Goal: Transaction & Acquisition: Purchase product/service

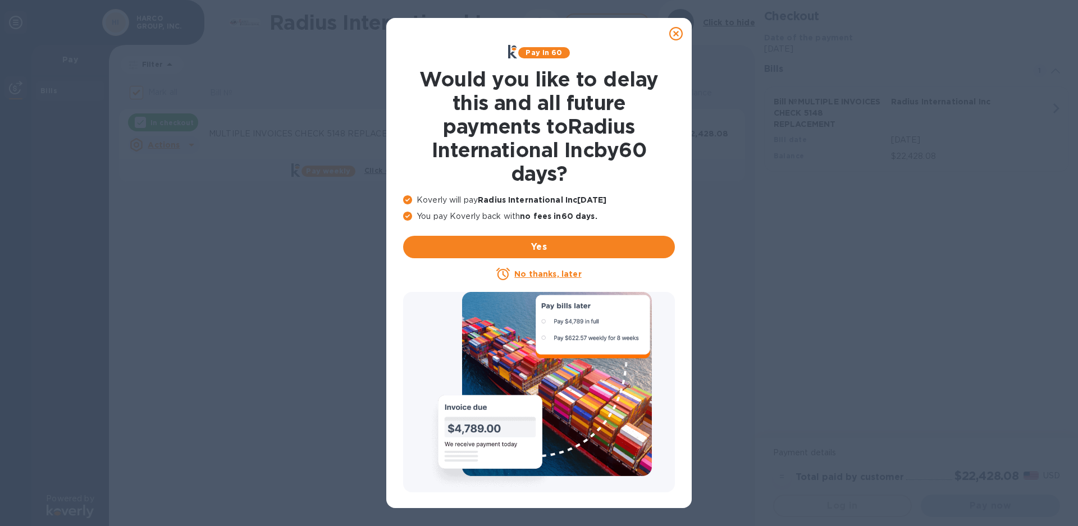
click at [535, 270] on u "No thanks, later" at bounding box center [547, 274] width 67 height 9
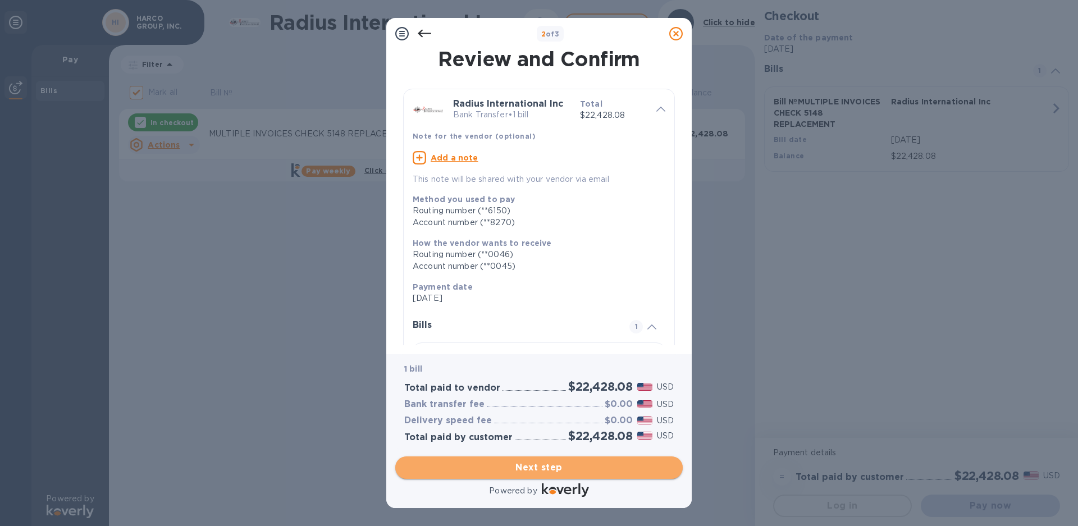
click at [529, 469] on span "Next step" at bounding box center [539, 467] width 270 height 13
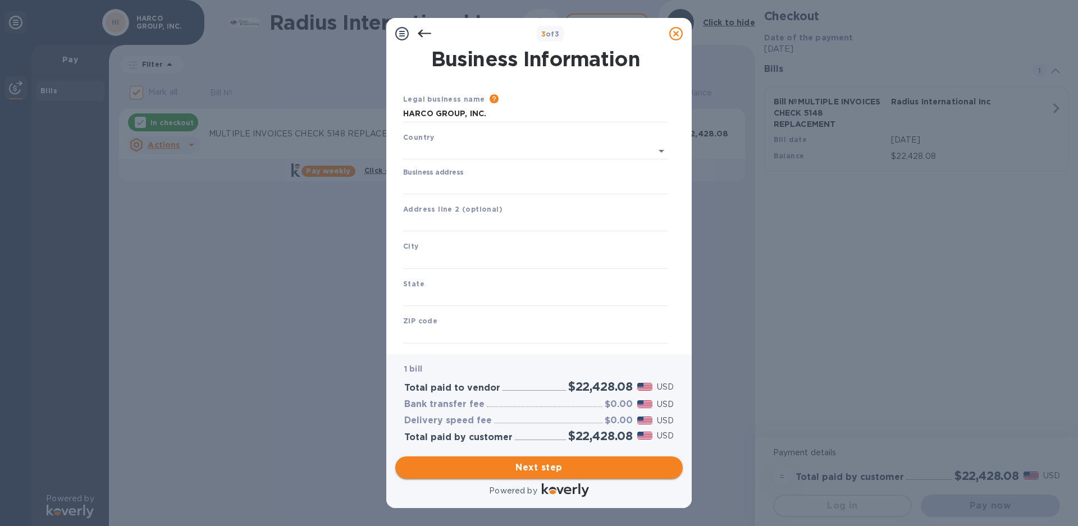
type input "[GEOGRAPHIC_DATA]"
click at [437, 182] on input "Business address" at bounding box center [535, 183] width 265 height 17
type input "[STREET_ADDRESS]"
type input "PA"
type input "19006"
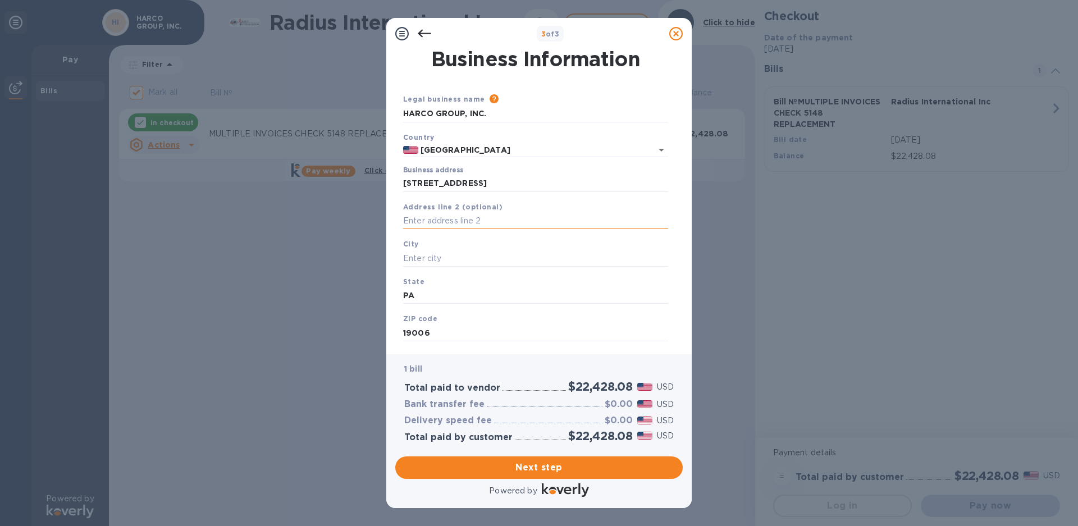
click at [431, 221] on input "text" at bounding box center [535, 221] width 265 height 17
type input "UNIT A"
type input "[GEOGRAPHIC_DATA]"
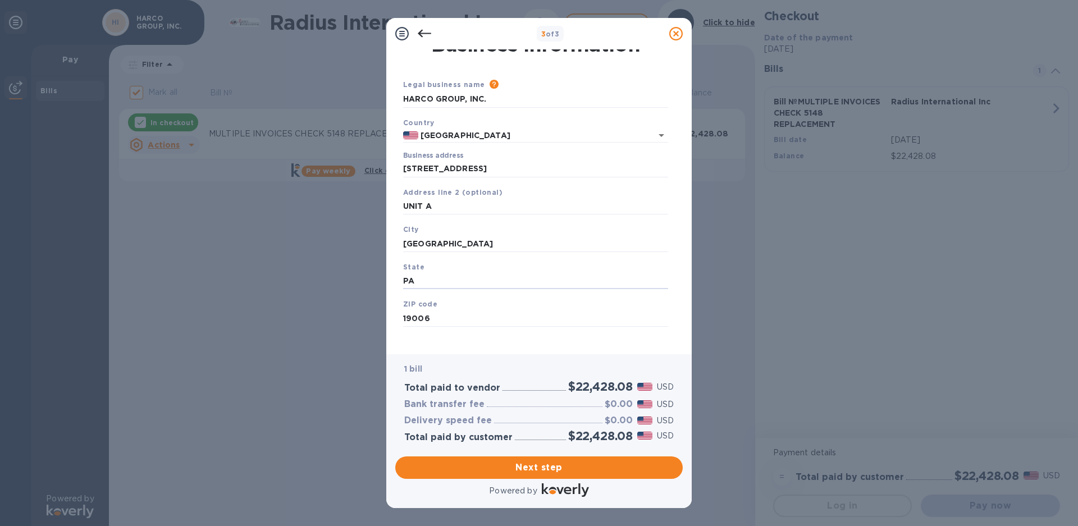
scroll to position [23, 0]
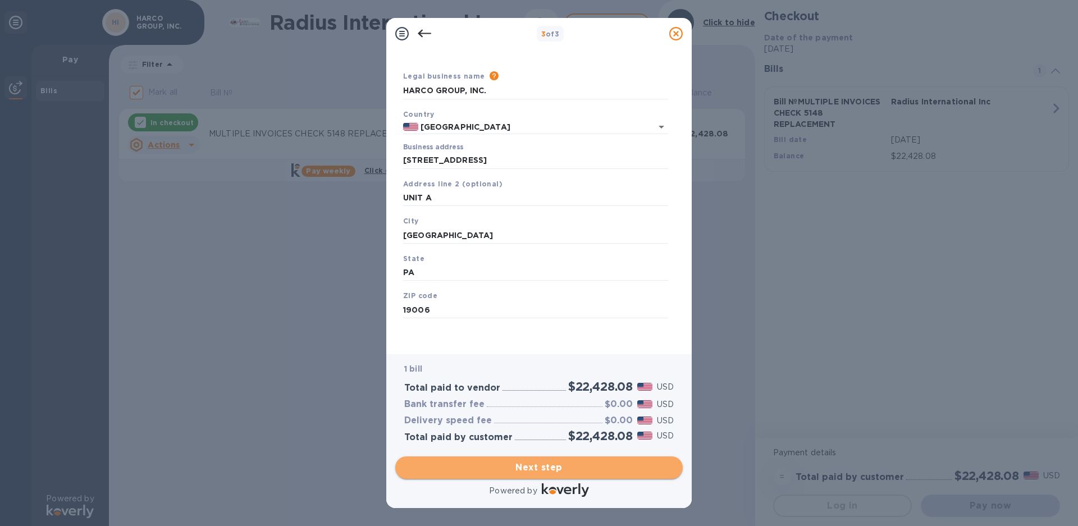
click at [530, 462] on span "Next step" at bounding box center [539, 467] width 270 height 13
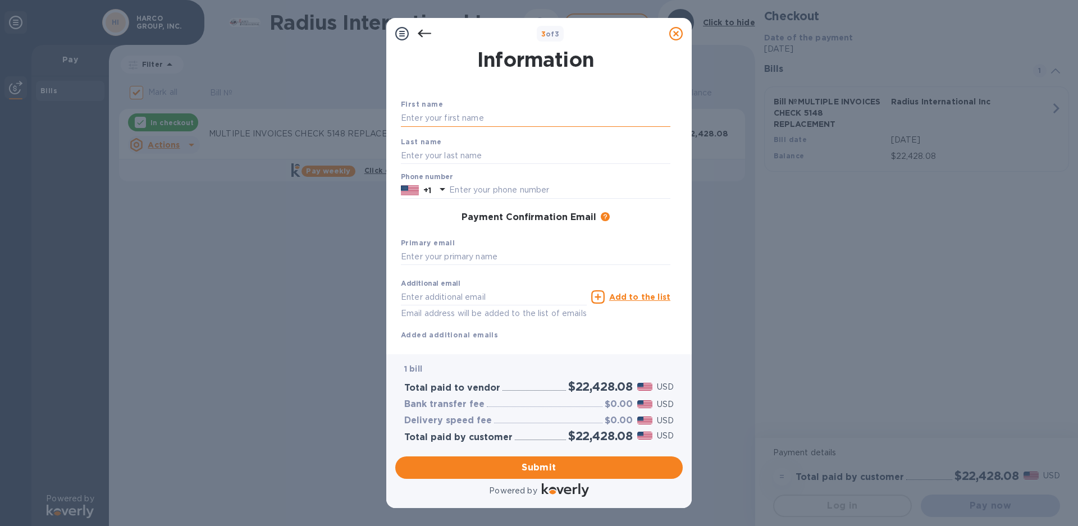
click at [435, 118] on input "text" at bounding box center [536, 118] width 270 height 17
type input "[PERSON_NAME]"
type input "DEDIEU"
type input "2153556464"
type input "[PERSON_NAME][EMAIL_ADDRESS][DOMAIN_NAME]"
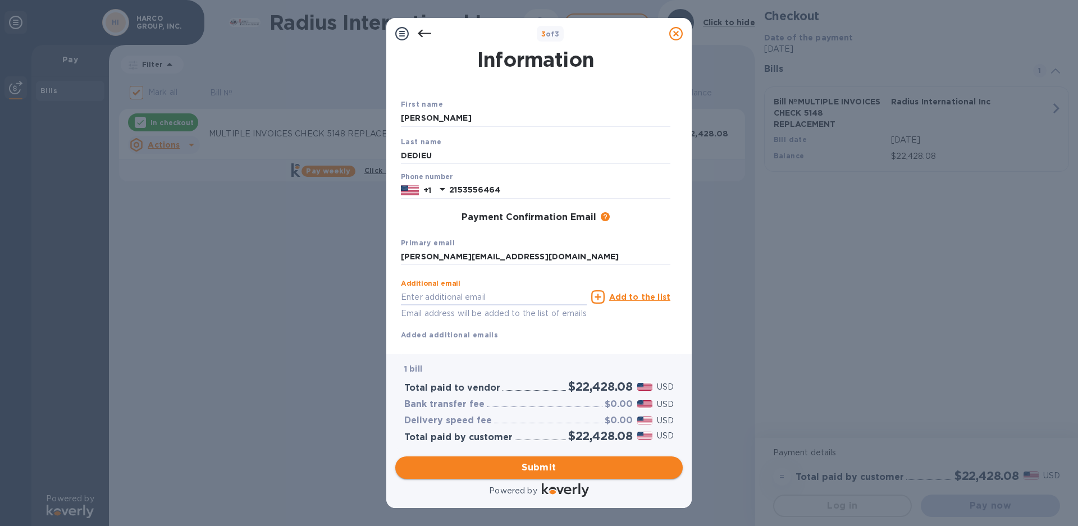
click at [542, 469] on span "Submit" at bounding box center [539, 467] width 270 height 13
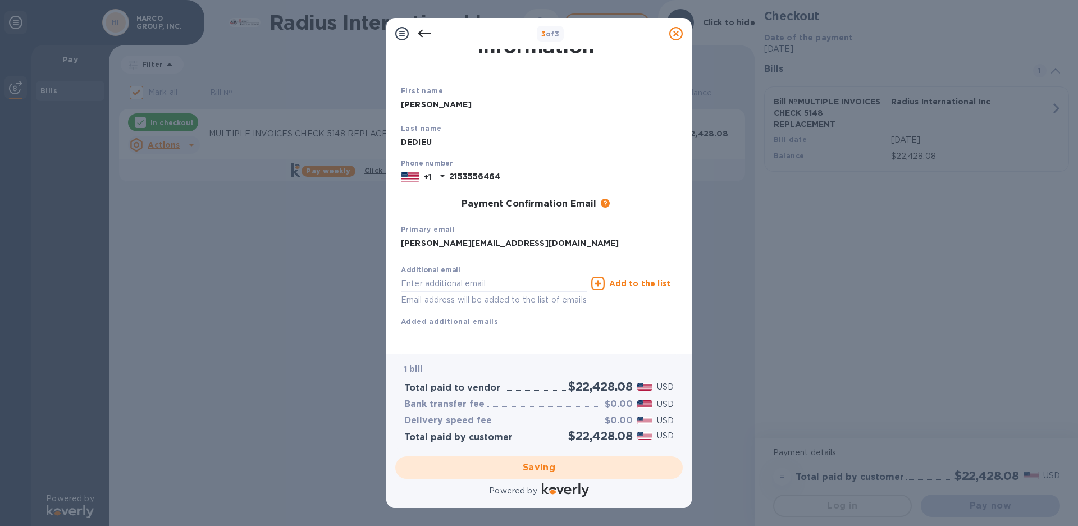
scroll to position [0, 0]
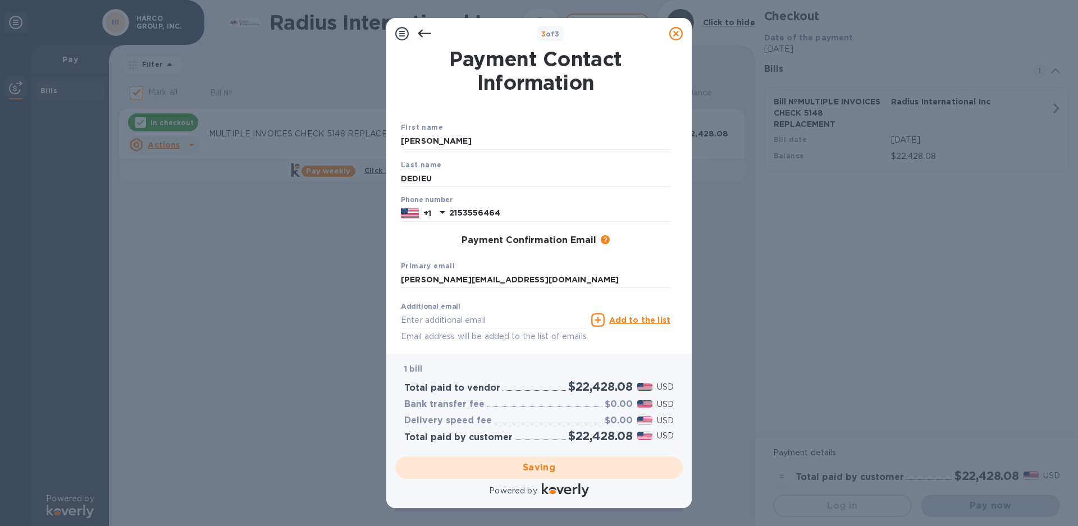
click at [675, 32] on icon at bounding box center [675, 33] width 13 height 13
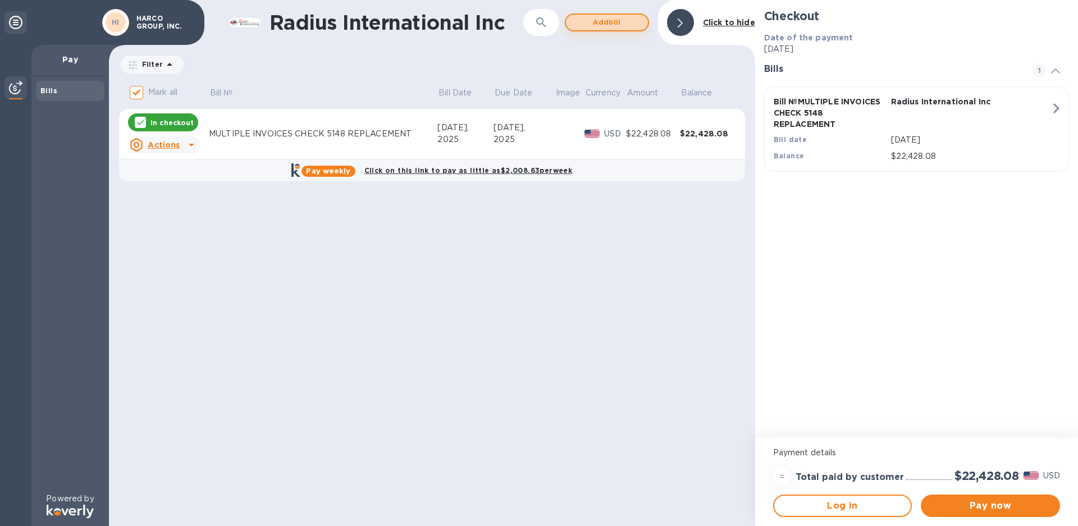
click at [593, 22] on span "Add bill" at bounding box center [607, 22] width 64 height 13
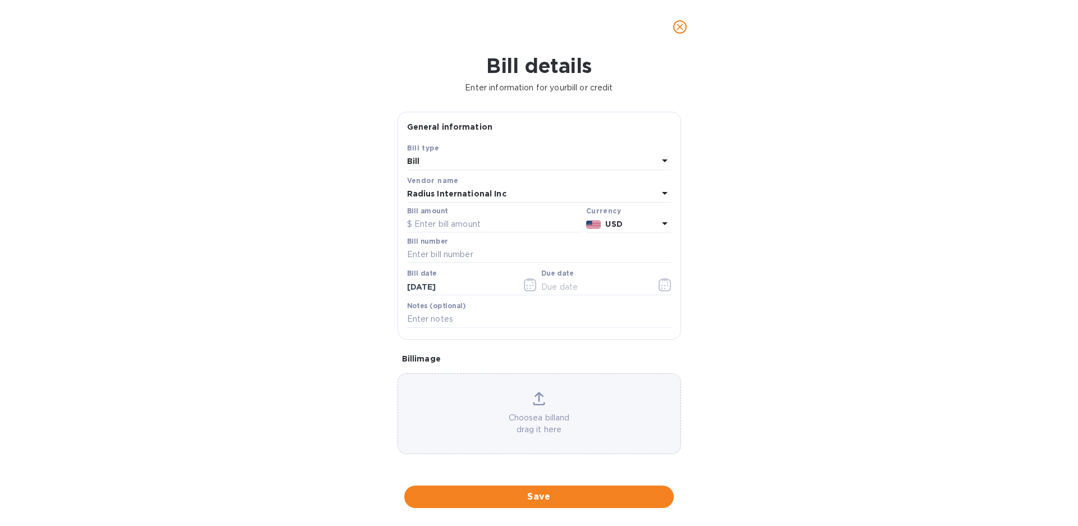
click at [679, 30] on icon "close" at bounding box center [679, 26] width 11 height 11
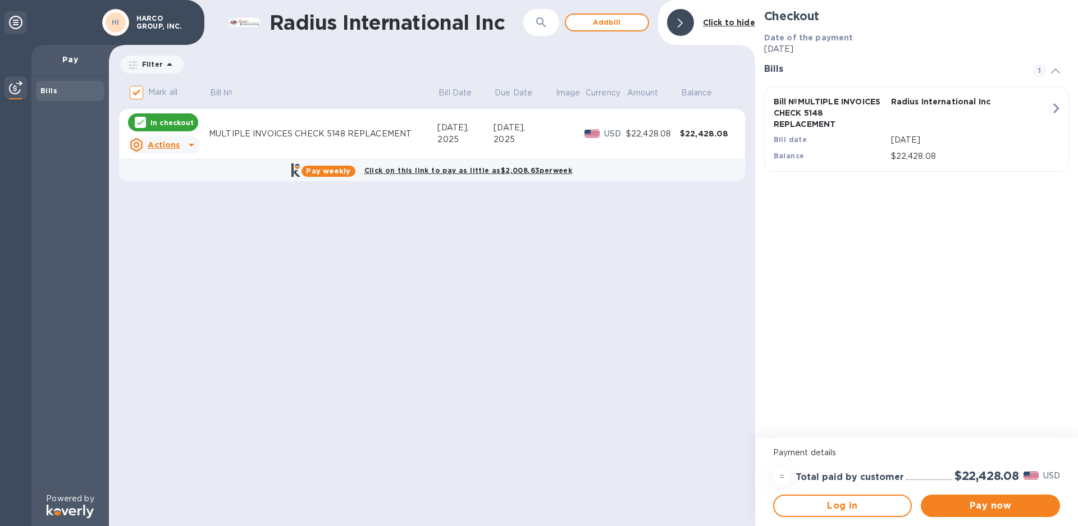
click at [69, 58] on p "Pay" at bounding box center [70, 59] width 60 height 11
click at [117, 19] on b "HI" at bounding box center [116, 22] width 8 height 8
click at [841, 506] on span "Log in" at bounding box center [842, 505] width 119 height 13
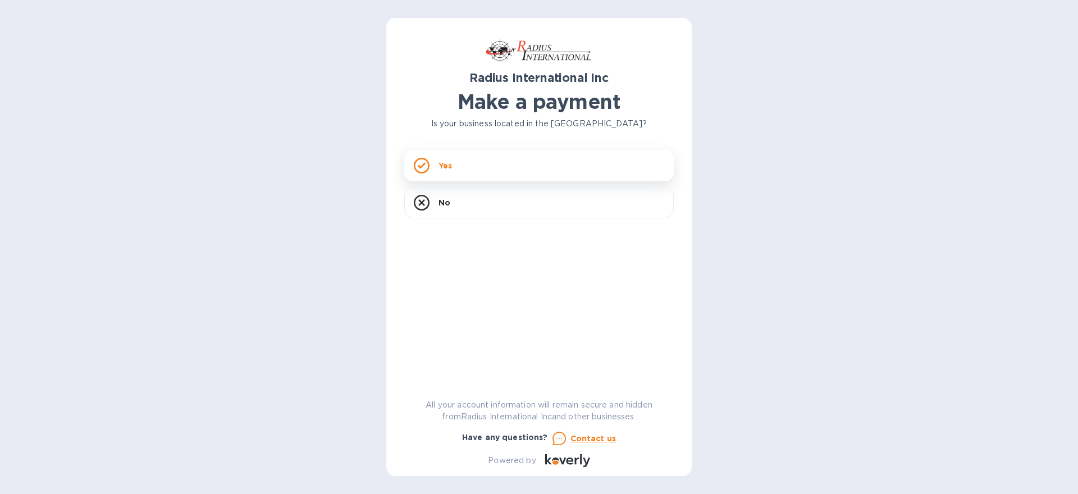
click at [445, 165] on p "Yes" at bounding box center [445, 165] width 13 height 11
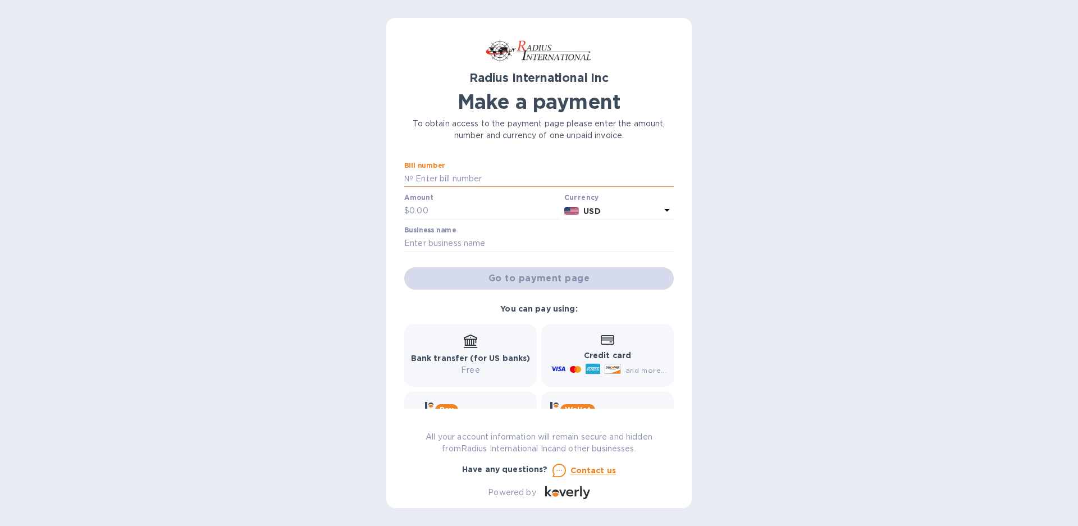
click at [442, 180] on input "text" at bounding box center [543, 179] width 261 height 17
type input "9686858/F AND G"
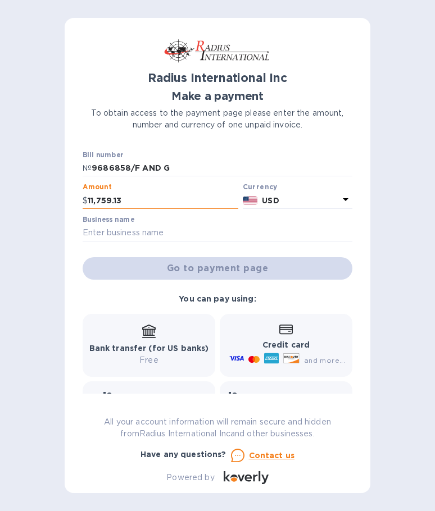
type input "11,759.13"
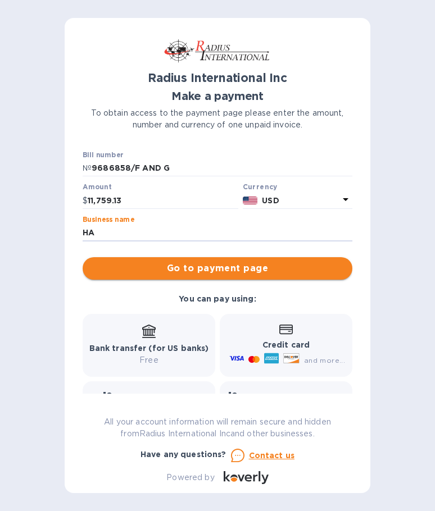
type input "HARCO GROUP, INC."
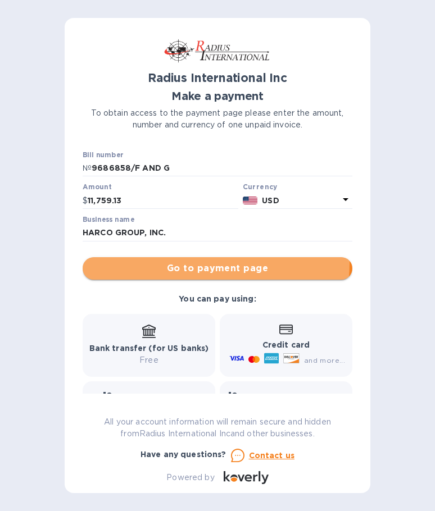
click at [194, 263] on span "Go to payment page" at bounding box center [218, 268] width 252 height 13
